Goal: Task Accomplishment & Management: Manage account settings

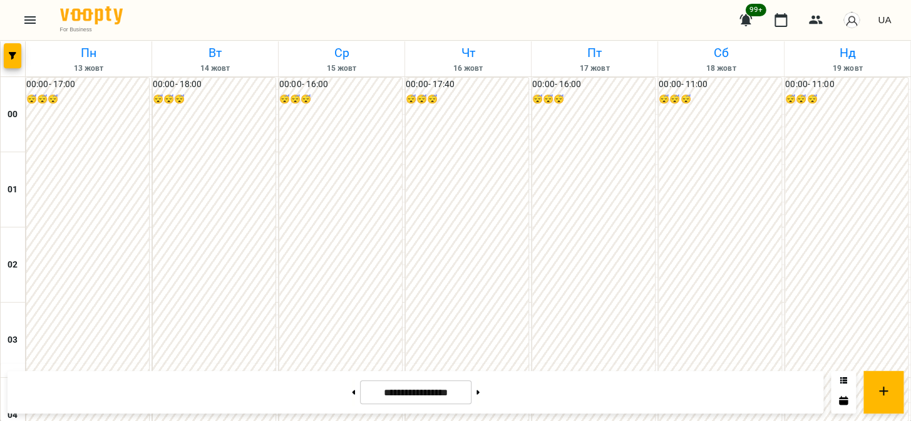
scroll to position [1196, 0]
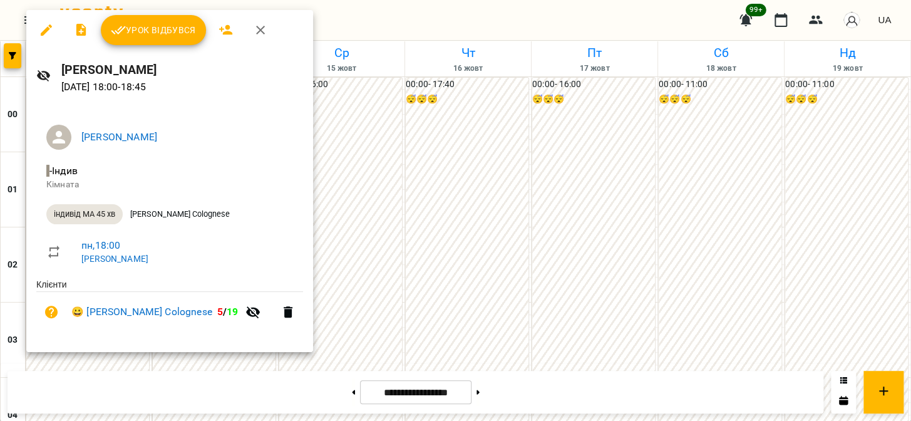
click at [161, 36] on span "Урок відбувся" at bounding box center [153, 30] width 85 height 15
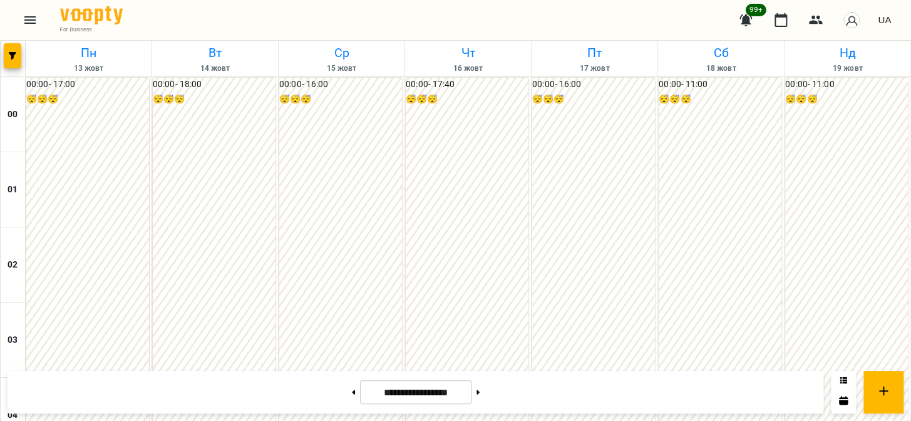
scroll to position [1328, 0]
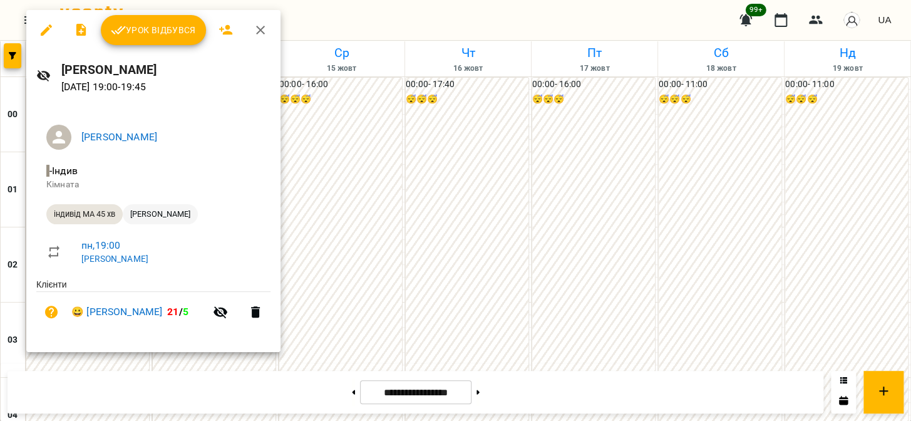
click at [175, 209] on span "[PERSON_NAME]" at bounding box center [160, 214] width 75 height 11
